Goal: Information Seeking & Learning: Learn about a topic

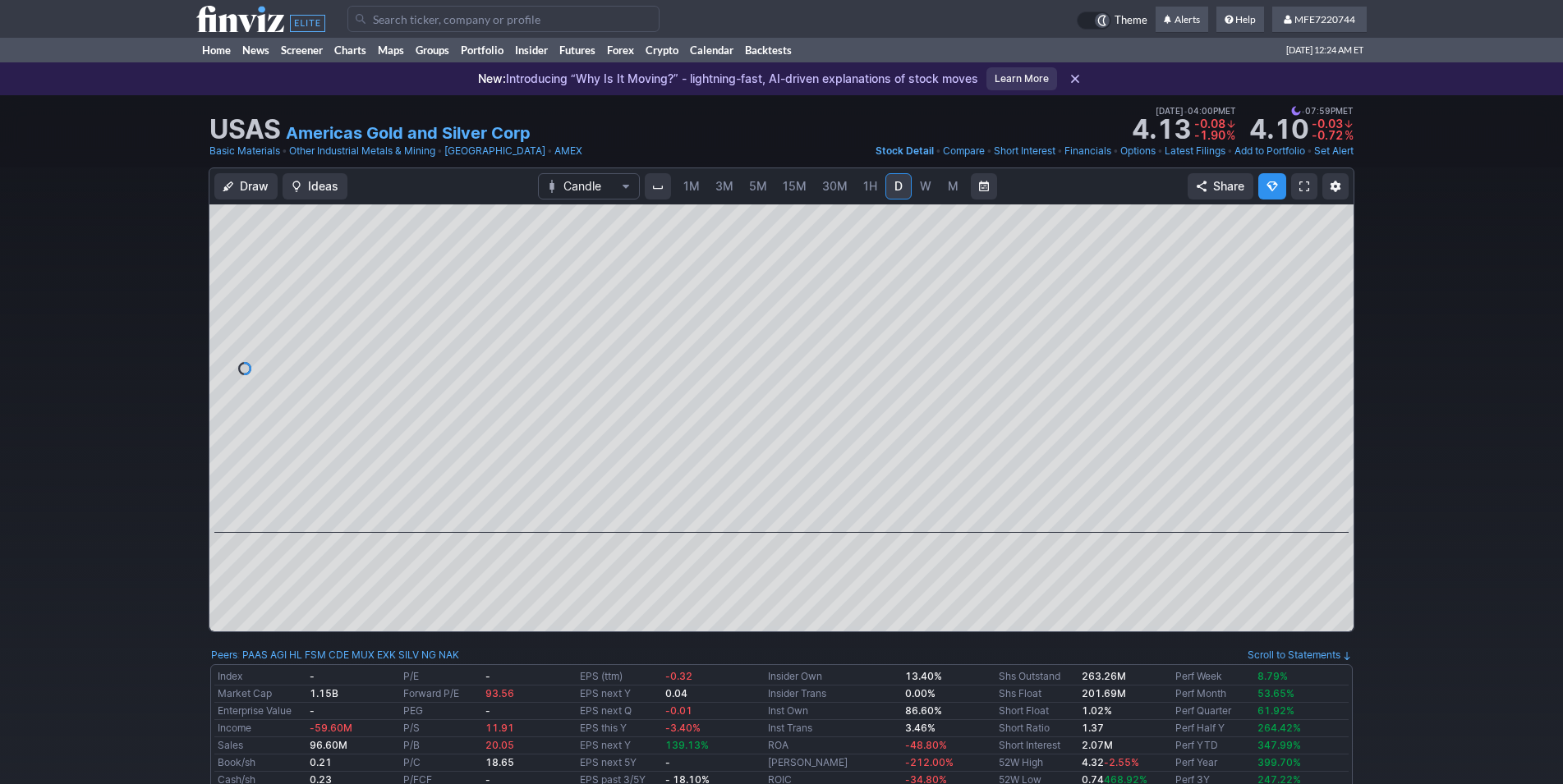
click at [919, 187] on span "W" at bounding box center [925, 186] width 12 height 14
click at [948, 187] on span "M" at bounding box center [953, 186] width 11 height 14
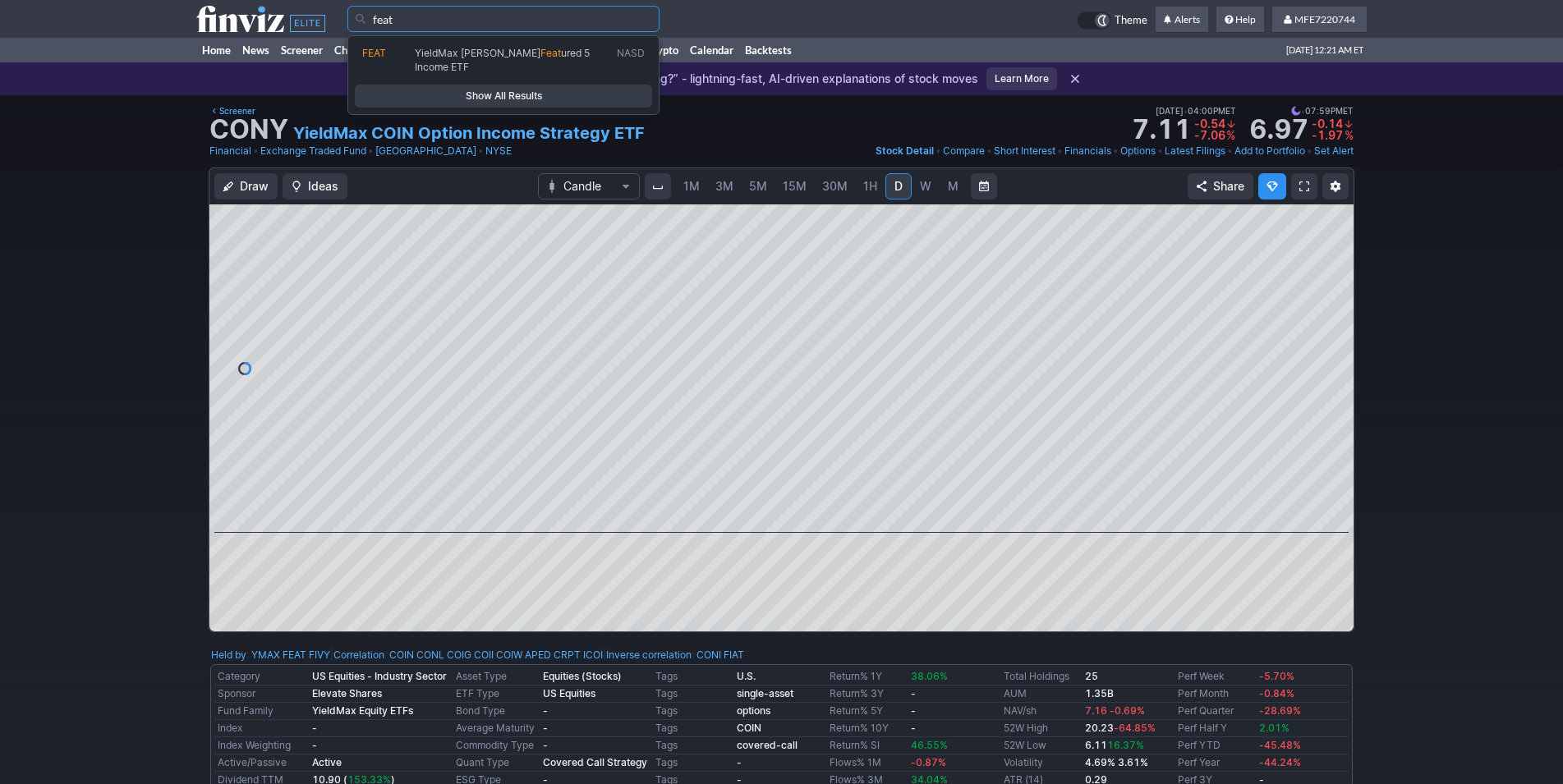
type input "feat"
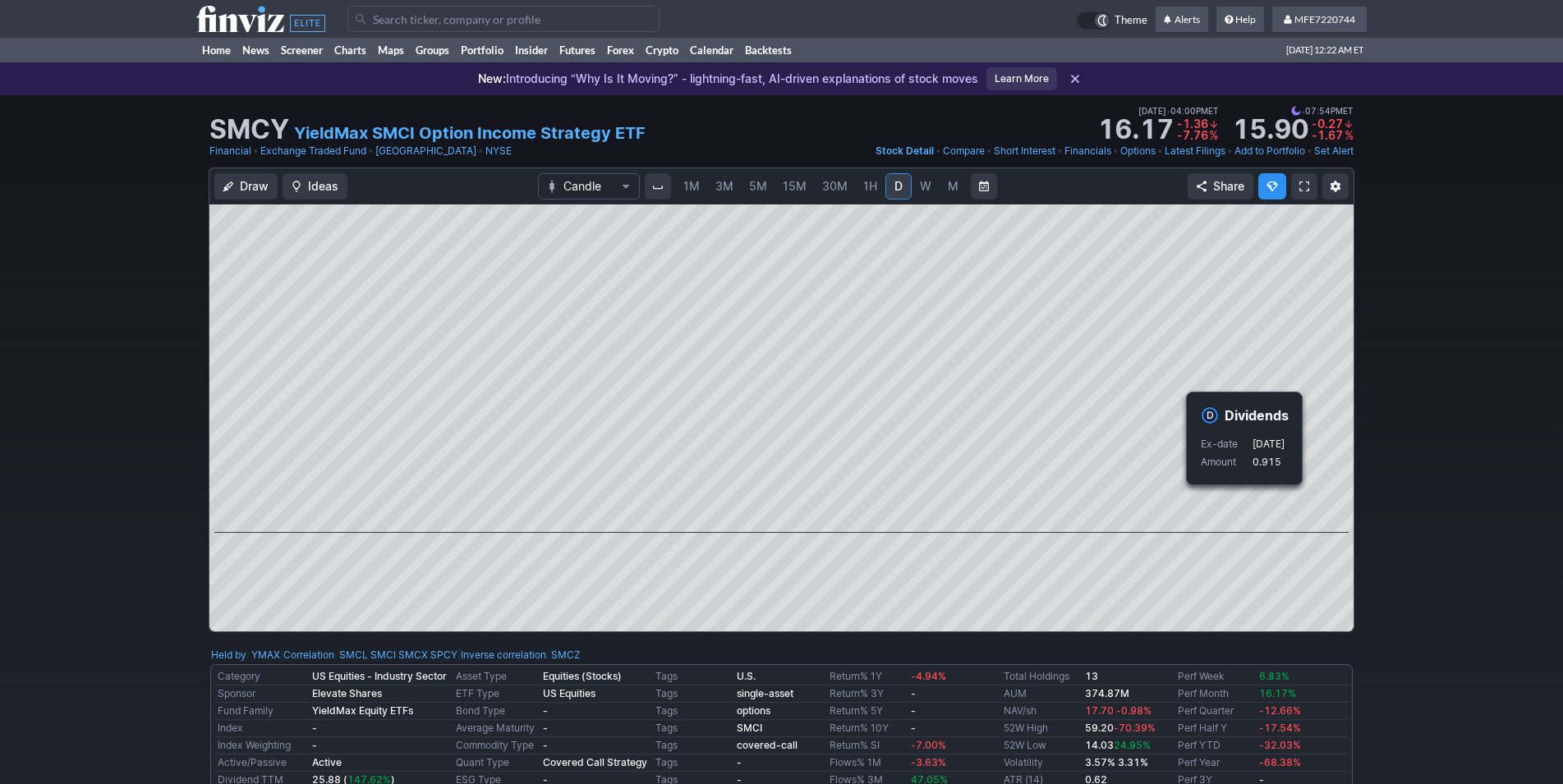
click at [1436, 524] on div "Draw Ideas Candle 1M 3M 5M 15M 30M 1H D W M Share" at bounding box center [782, 406] width 1563 height 478
